Goal: Task Accomplishment & Management: Manage account settings

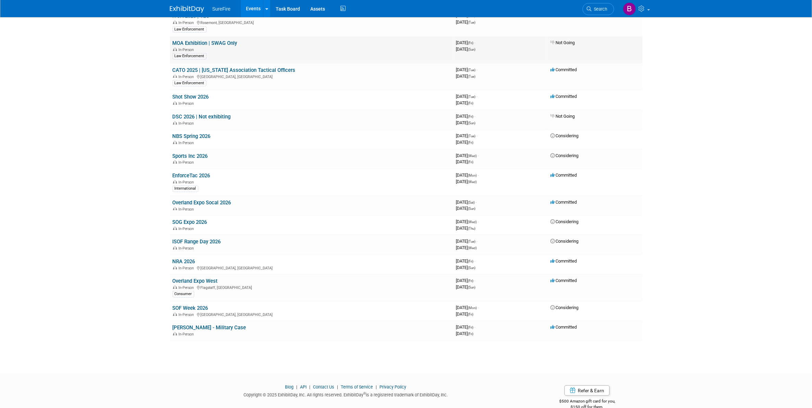
scroll to position [521, 0]
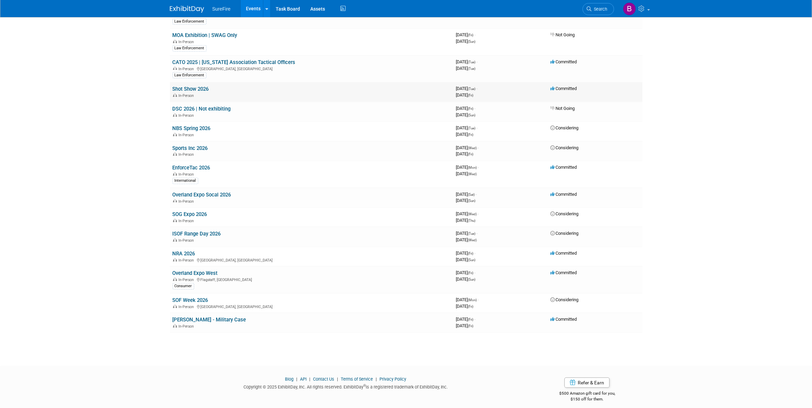
click at [182, 86] on link "Shot Show 2026" at bounding box center [191, 89] width 36 height 6
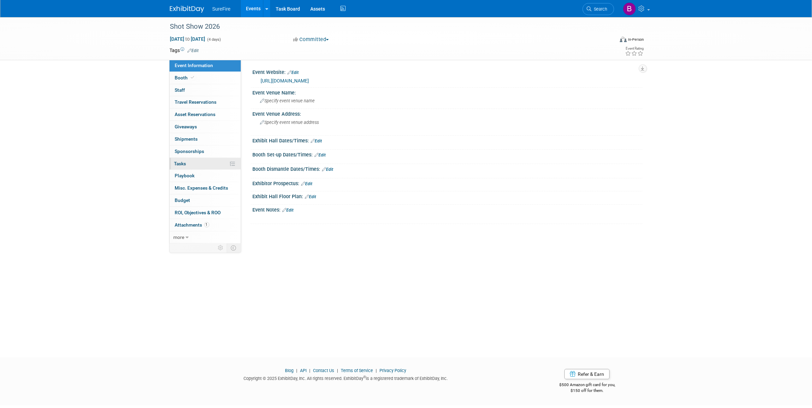
click at [188, 164] on link "0% Tasks 0%" at bounding box center [204, 164] width 71 height 12
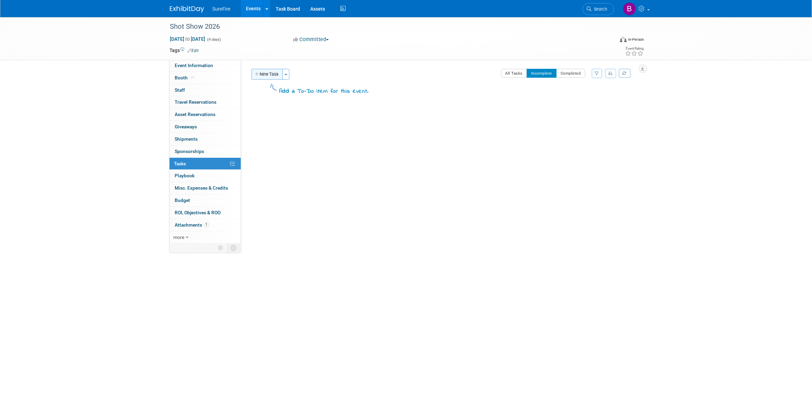
click at [276, 74] on button "New Task" at bounding box center [266, 74] width 31 height 11
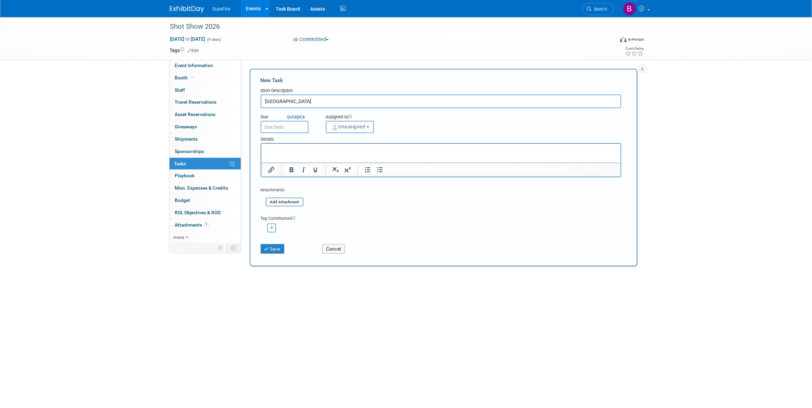
type input "[GEOGRAPHIC_DATA]"
click at [272, 147] on p "Rich Text Area. Press ALT-0 for help." at bounding box center [440, 150] width 351 height 7
click at [267, 247] on icon "submit" at bounding box center [267, 249] width 6 height 5
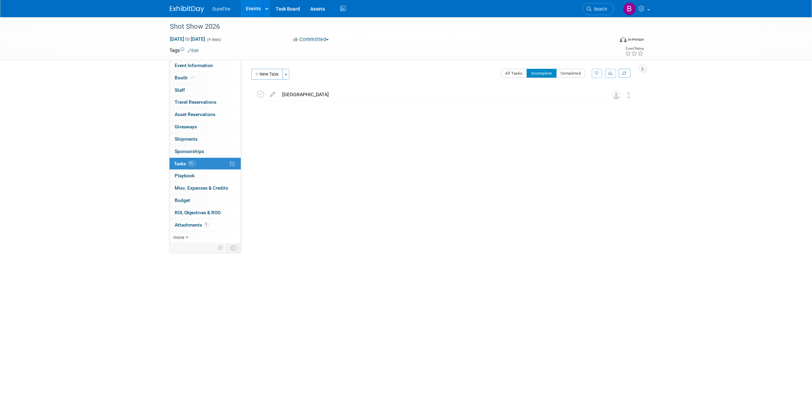
click at [281, 93] on div "[GEOGRAPHIC_DATA]" at bounding box center [438, 95] width 319 height 12
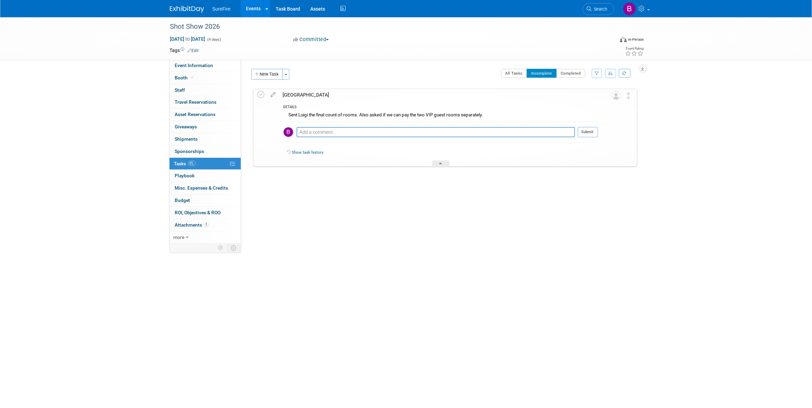
drag, startPoint x: 377, startPoint y: 274, endPoint x: 369, endPoint y: 267, distance: 10.4
click at [377, 274] on div "Shot Show 2026 [DATE] to [DATE] (4 days) [DATE] to [DATE] Committed Committed C…" at bounding box center [406, 181] width 812 height 328
click at [244, 9] on link "Events" at bounding box center [253, 8] width 25 height 17
